Goal: Task Accomplishment & Management: Manage account settings

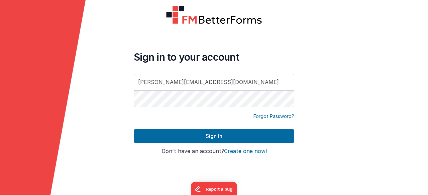
type input "[PERSON_NAME][EMAIL_ADDRESS][DOMAIN_NAME]"
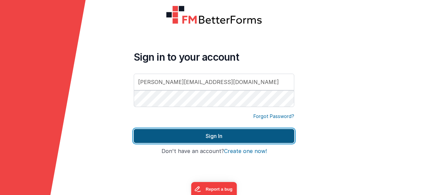
click at [203, 133] on button "Sign In" at bounding box center [214, 136] width 160 height 14
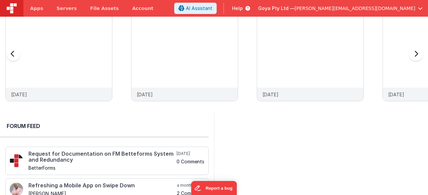
scroll to position [167, 0]
click at [43, 12] on img at bounding box center [59, 12] width 106 height 0
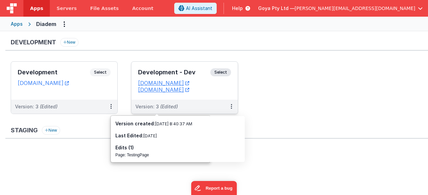
click at [206, 105] on div "Version: 3 (Edited)" at bounding box center [180, 107] width 90 height 7
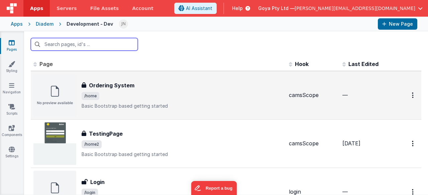
scroll to position [33, 0]
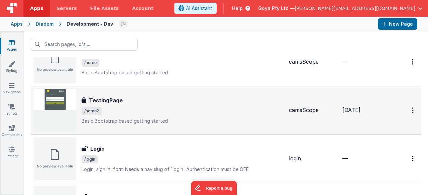
click at [179, 115] on div "TestingPage TestingPage /home2 Basic Bootstrap based getting started" at bounding box center [182, 111] width 202 height 28
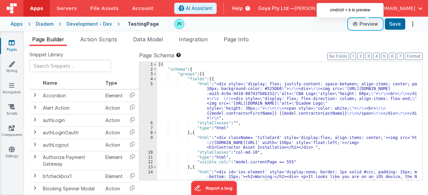
click at [360, 20] on button "Preview" at bounding box center [364, 24] width 33 height 11
click at [79, 22] on div "Development - Dev" at bounding box center [88, 24] width 45 height 7
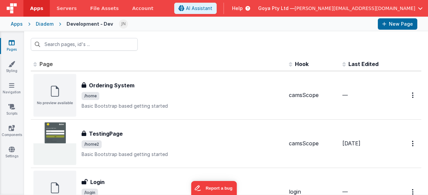
click at [42, 23] on div "Diadem" at bounding box center [45, 24] width 18 height 7
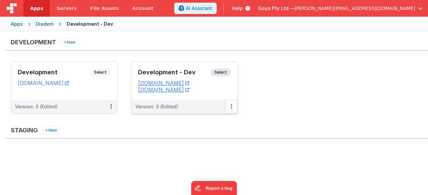
click at [230, 104] on button at bounding box center [231, 107] width 13 height 14
click at [233, 106] on button at bounding box center [231, 107] width 13 height 14
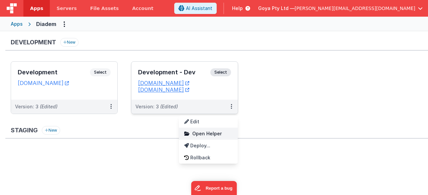
click at [207, 131] on span "Open Helper" at bounding box center [206, 134] width 29 height 6
click at [211, 133] on span "Open Helper" at bounding box center [206, 134] width 29 height 6
click at [203, 123] on link "Edit" at bounding box center [208, 122] width 59 height 12
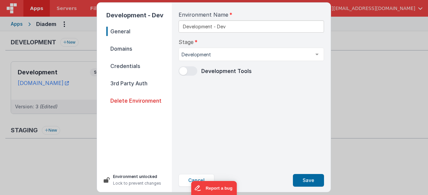
click at [133, 48] on span "Domains" at bounding box center [138, 48] width 65 height 9
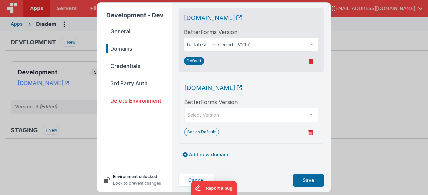
click at [136, 66] on span "Credentials" at bounding box center [138, 65] width 65 height 9
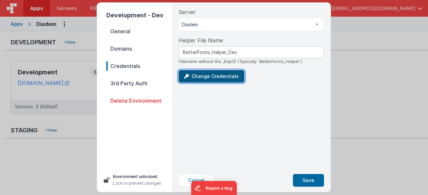
click at [203, 79] on button "Change Credentials" at bounding box center [211, 76] width 66 height 13
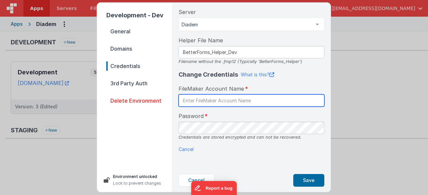
click at [206, 103] on input "text" at bounding box center [251, 101] width 146 height 12
click at [239, 95] on input "text" at bounding box center [251, 101] width 146 height 12
paste input "Admin"
type input "Admin"
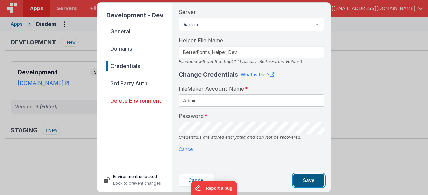
click at [306, 183] on button "Save" at bounding box center [308, 180] width 31 height 13
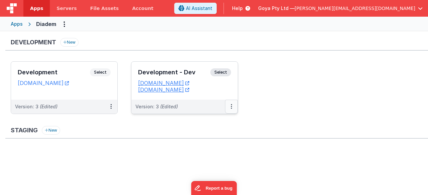
click at [230, 107] on icon at bounding box center [230, 107] width 1 height 0
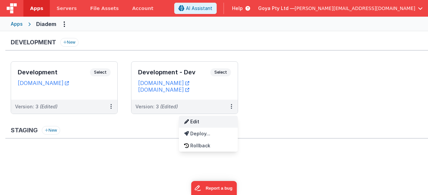
click at [211, 121] on link "Edit" at bounding box center [208, 122] width 59 height 12
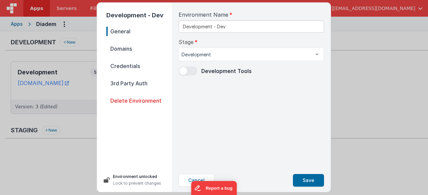
click at [130, 67] on span "Credentials" at bounding box center [138, 65] width 65 height 9
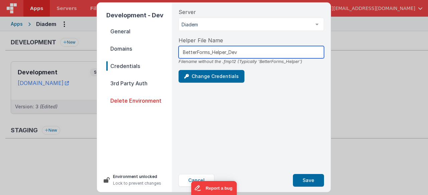
drag, startPoint x: 237, startPoint y: 53, endPoint x: 130, endPoint y: 44, distance: 107.7
click at [130, 44] on div "Development - Dev General Domains Credentials 3rd Party Auth Delete Environment…" at bounding box center [213, 98] width 233 height 190
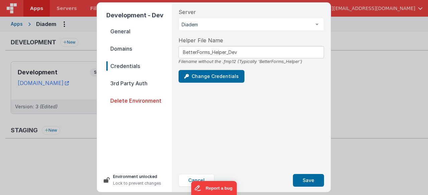
click at [273, 77] on div "Change Credentials" at bounding box center [250, 76] width 145 height 13
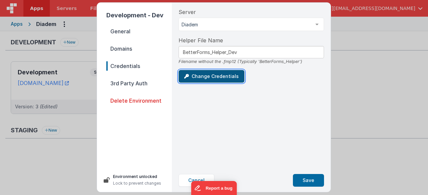
click at [223, 80] on button "Change Credentials" at bounding box center [211, 76] width 66 height 13
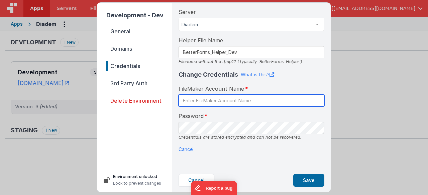
click at [261, 97] on input "text" at bounding box center [251, 101] width 146 height 12
paste input "BetterForms"
type input "BetterForms"
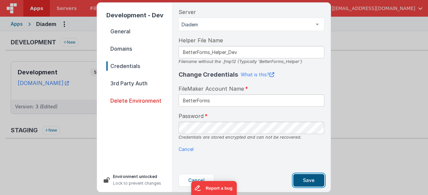
click at [310, 180] on button "Save" at bounding box center [308, 180] width 31 height 13
